Goal: Information Seeking & Learning: Learn about a topic

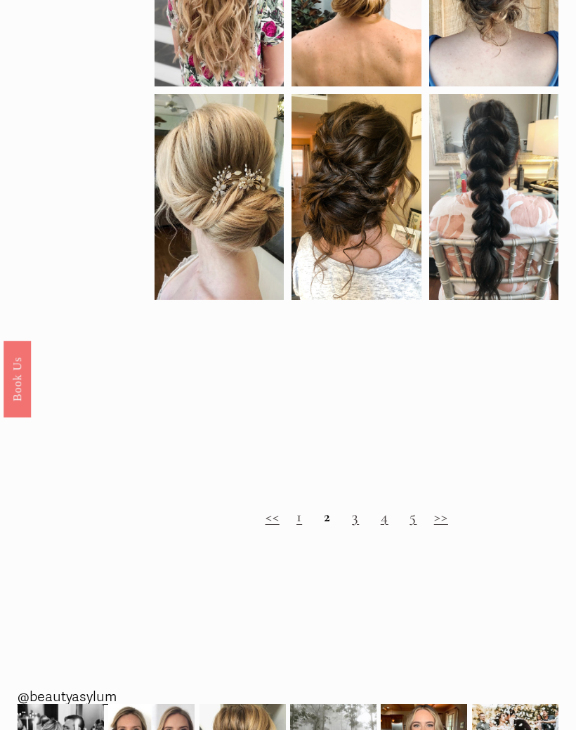
scroll to position [745, 0]
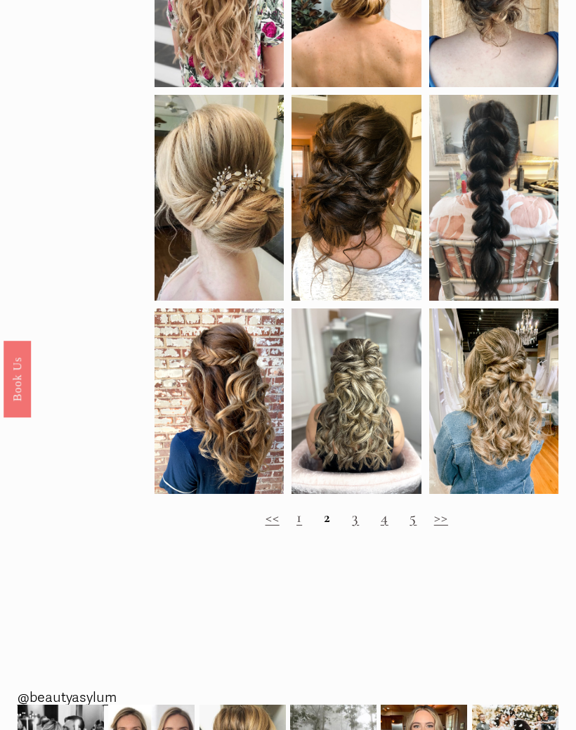
click at [290, 527] on h2 "<< 1 2 3 4 5 >>" at bounding box center [357, 518] width 404 height 18
click at [297, 527] on link "1" at bounding box center [300, 517] width 6 height 18
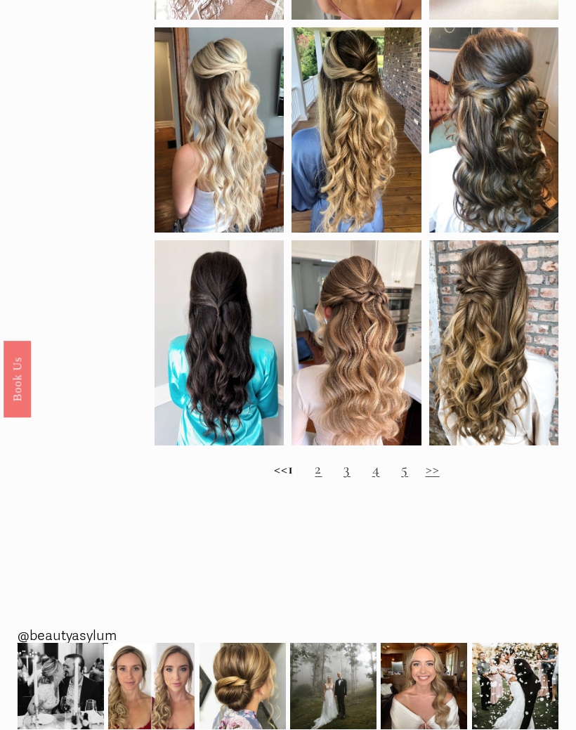
scroll to position [794, 0]
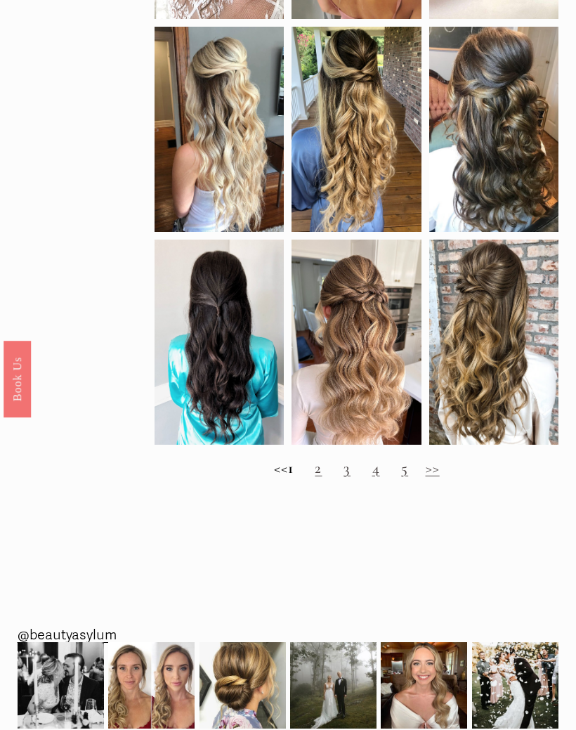
click at [322, 477] on link "2" at bounding box center [318, 468] width 7 height 18
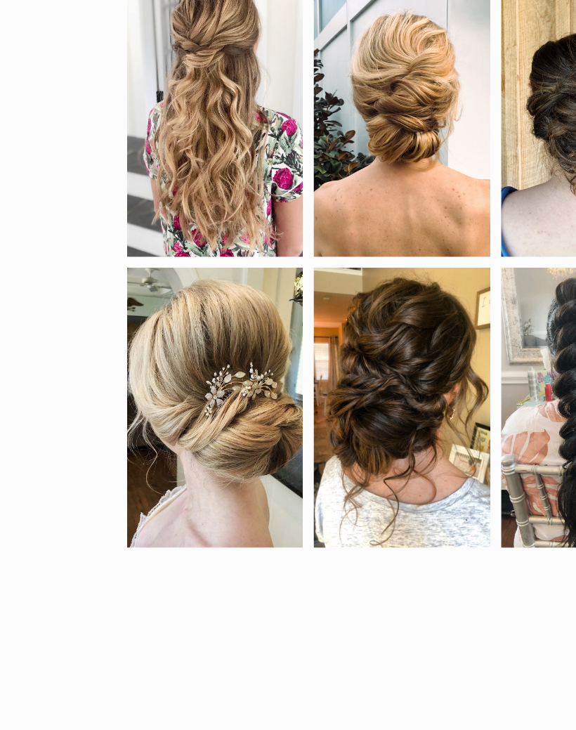
scroll to position [522, 0]
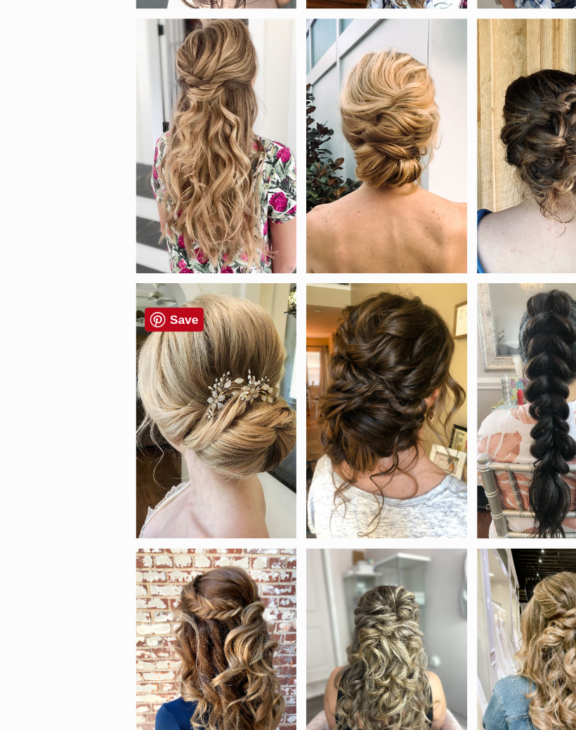
click at [177, 331] on div at bounding box center [219, 420] width 129 height 205
click at [72, 316] on div "by density fine hair thick hair clip-in extensions color black blonde brunette …" at bounding box center [288, 240] width 576 height 1188
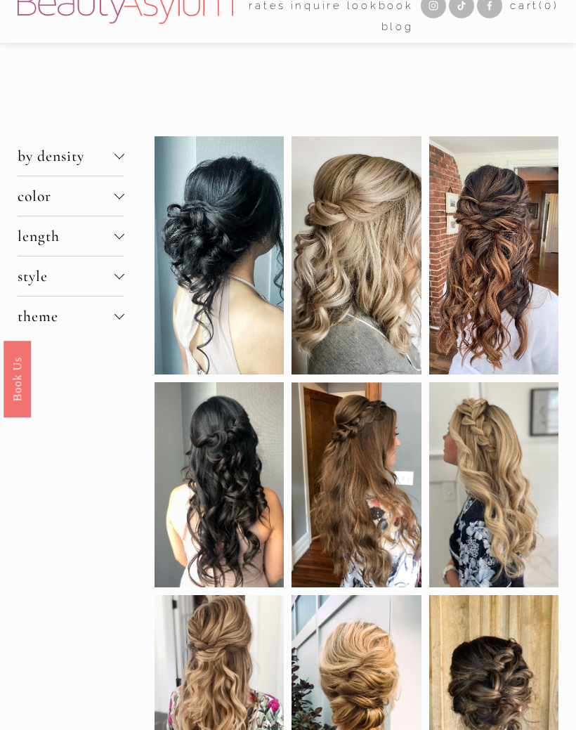
scroll to position [0, 0]
